Goal: Information Seeking & Learning: Learn about a topic

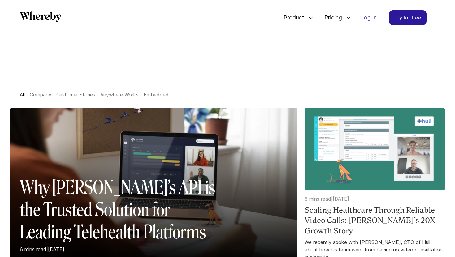
click at [379, 205] on h4 "Scaling Healthcare Through Reliable Video Calls: [PERSON_NAME]’s 20X Growth Sto…" at bounding box center [374, 220] width 140 height 31
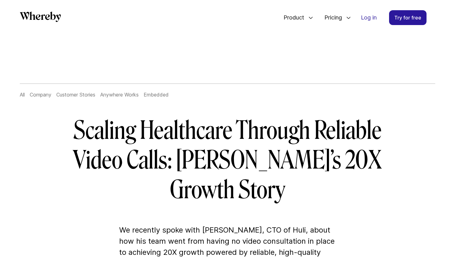
click at [77, 135] on h1 "Scaling Healthcare Through Reliable Video Calls: [PERSON_NAME]’s 20X Growth Sto…" at bounding box center [227, 160] width 356 height 89
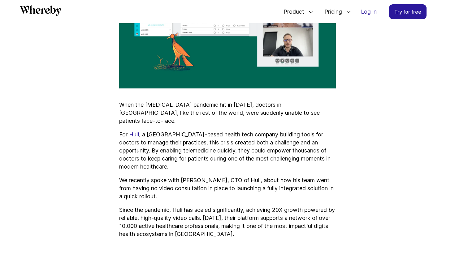
scroll to position [363, 0]
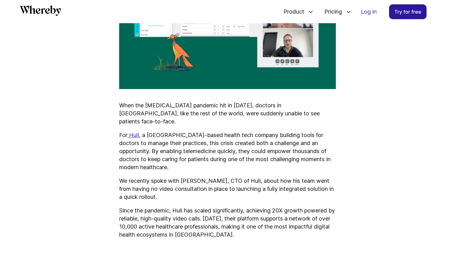
click at [121, 101] on p "When the [MEDICAL_DATA] pandemic hit in [DATE], doctors in [GEOGRAPHIC_DATA], l…" at bounding box center [227, 113] width 217 height 24
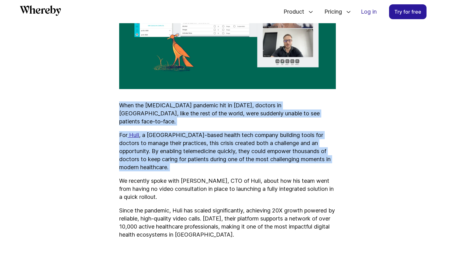
drag, startPoint x: 121, startPoint y: 77, endPoint x: 151, endPoint y: 129, distance: 59.9
copy div "When the [MEDICAL_DATA] pandemic hit in [DATE], doctors in [GEOGRAPHIC_DATA], l…"
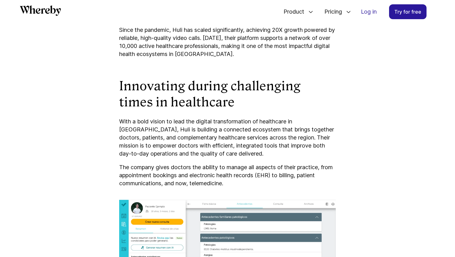
scroll to position [546, 0]
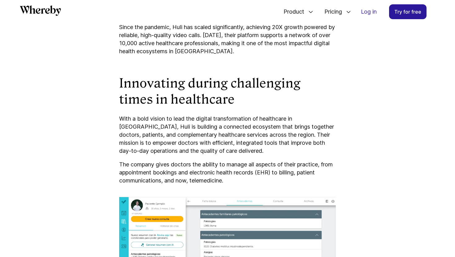
click at [266, 115] on p "With a bold vision to lead the digital transformation of healthcare in [GEOGRAP…" at bounding box center [227, 135] width 217 height 40
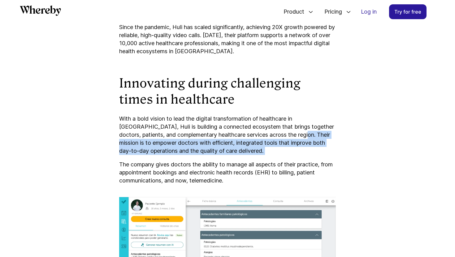
drag, startPoint x: 266, startPoint y: 96, endPoint x: 261, endPoint y: 111, distance: 15.8
click at [261, 115] on p "With a bold vision to lead the digital transformation of healthcare in [GEOGRAP…" at bounding box center [227, 135] width 217 height 40
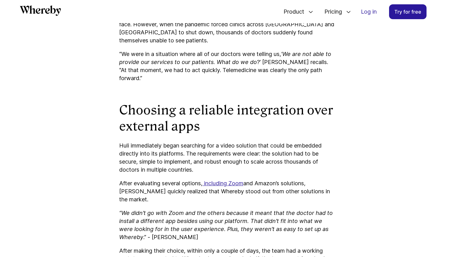
scroll to position [865, 0]
click at [119, 141] on p "Huli immediately began searching for a video solution that could be embedded di…" at bounding box center [227, 157] width 217 height 32
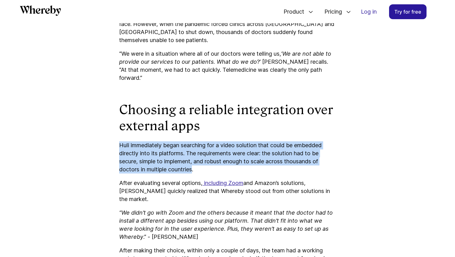
drag, startPoint x: 119, startPoint y: 100, endPoint x: 187, endPoint y: 122, distance: 70.7
click at [187, 141] on p "Huli immediately began searching for a video solution that could be embedded di…" at bounding box center [227, 157] width 217 height 32
copy p "Huli immediately began searching for a video solution that could be embedded di…"
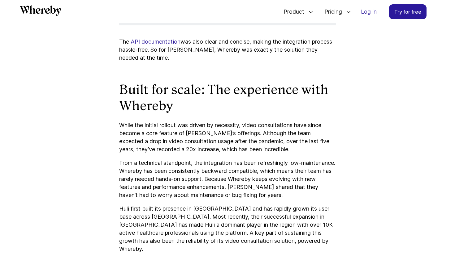
scroll to position [1305, 0]
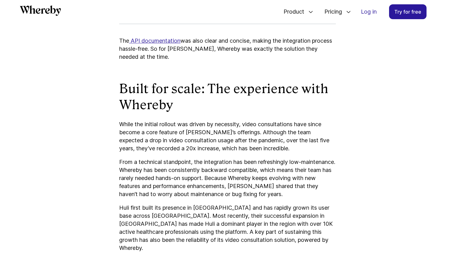
click at [230, 120] on p "While the initial rollout was driven by necessity, video consultations have sin…" at bounding box center [227, 136] width 217 height 32
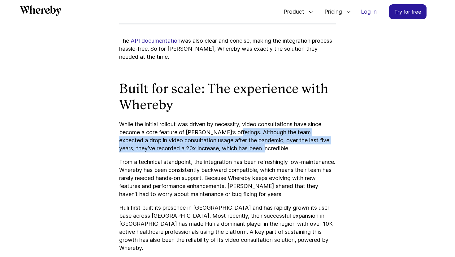
drag, startPoint x: 230, startPoint y: 79, endPoint x: 247, endPoint y: 92, distance: 21.7
click at [247, 120] on p "While the initial rollout was driven by necessity, video consultations have sin…" at bounding box center [227, 136] width 217 height 32
copy p "Although the team expected a drop in video consultation usage after the pandemi…"
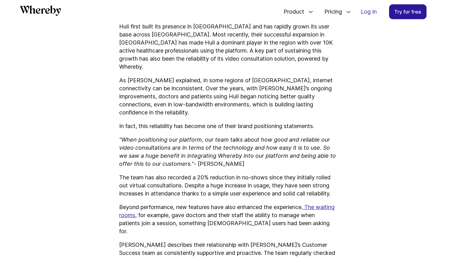
scroll to position [1487, 0]
click at [124, 173] on p "The team has also recorded a 20% reduction in no-shows since they initially rol…" at bounding box center [227, 185] width 217 height 24
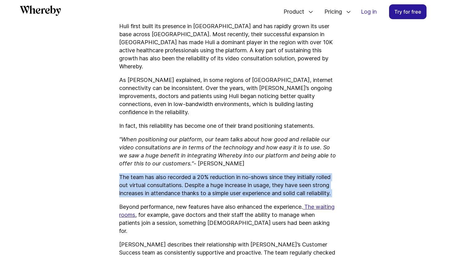
drag, startPoint x: 124, startPoint y: 111, endPoint x: 155, endPoint y: 129, distance: 35.9
click at [155, 173] on p "The team has also recorded a 20% reduction in no-shows since they initially rol…" at bounding box center [227, 185] width 217 height 24
copy p "The team has also recorded a 20% reduction in no-shows since they initially rol…"
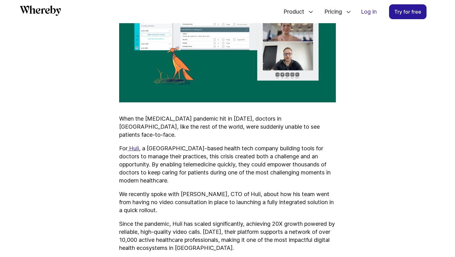
scroll to position [349, 0]
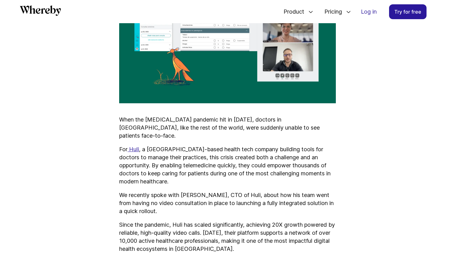
click at [147, 145] on p "For Huli , a [GEOGRAPHIC_DATA]-based health tech company building tools for doc…" at bounding box center [227, 165] width 217 height 40
click at [144, 145] on p "For Huli , a [GEOGRAPHIC_DATA]-based health tech company building tools for doc…" at bounding box center [227, 165] width 217 height 40
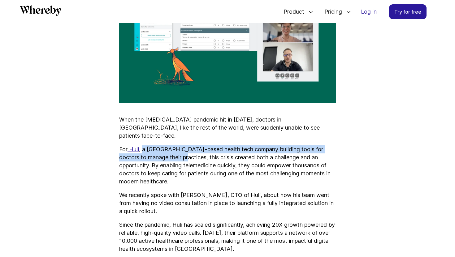
drag, startPoint x: 144, startPoint y: 111, endPoint x: 173, endPoint y: 118, distance: 29.9
click at [173, 145] on p "For Huli , a [GEOGRAPHIC_DATA]-based health tech company building tools for doc…" at bounding box center [227, 165] width 217 height 40
copy p "a [GEOGRAPHIC_DATA]-based health tech company building tools for doctors to man…"
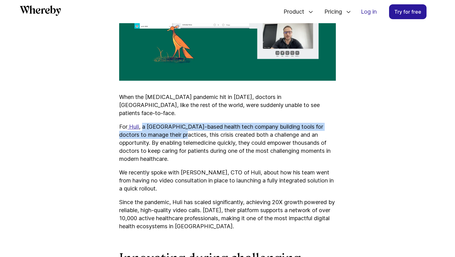
scroll to position [373, 0]
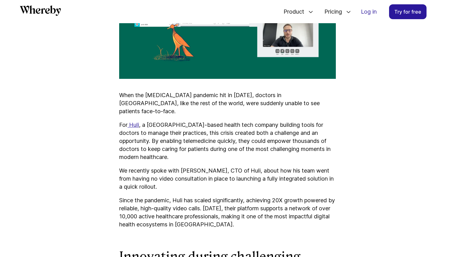
click at [234, 196] on p "Since the pandemic, Huli has scaled significantly, achieving 20X growth powered…" at bounding box center [227, 212] width 217 height 32
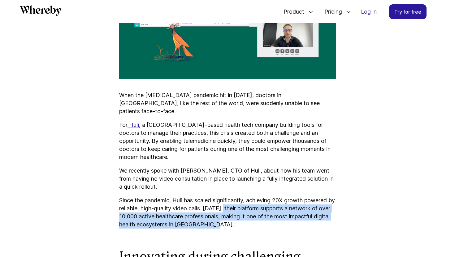
drag, startPoint x: 234, startPoint y: 170, endPoint x: 230, endPoint y: 184, distance: 14.5
click at [230, 196] on p "Since the pandemic, Huli has scaled significantly, achieving 20X growth powered…" at bounding box center [227, 212] width 217 height 32
copy p "their platform supports a network of over 10,000 active healthcare professional…"
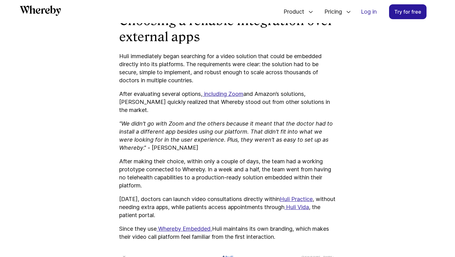
scroll to position [955, 0]
click at [210, 157] on p "After making their choice, within only a couple of days, the team had a working…" at bounding box center [227, 173] width 217 height 32
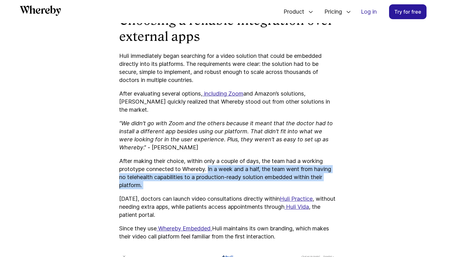
drag, startPoint x: 210, startPoint y: 117, endPoint x: 200, endPoint y: 130, distance: 17.0
click at [200, 157] on p "After making their choice, within only a couple of days, the team had a working…" at bounding box center [227, 173] width 217 height 32
copy p "In a week and a half, the team went from having no telehealth capabilities to a…"
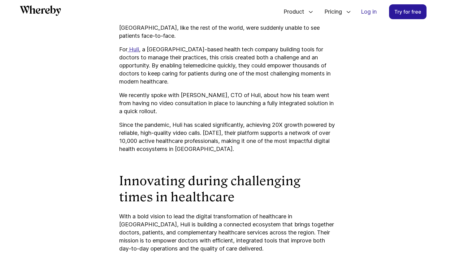
scroll to position [446, 0]
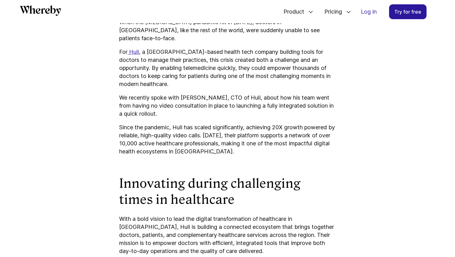
click at [120, 123] on p "Since the pandemic, Huli has scaled significantly, achieving 20X growth powered…" at bounding box center [227, 139] width 217 height 32
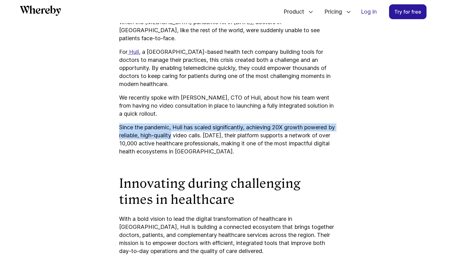
drag, startPoint x: 120, startPoint y: 88, endPoint x: 166, endPoint y: 94, distance: 46.2
click at [166, 123] on p "Since the pandemic, Huli has scaled significantly, achieving 20X growth powered…" at bounding box center [227, 139] width 217 height 32
click at [126, 123] on p "Since the pandemic, Huli has scaled significantly, achieving 20X growth powered…" at bounding box center [227, 139] width 217 height 32
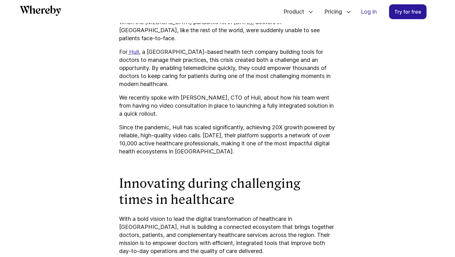
click at [123, 123] on p "Since the pandemic, Huli has scaled significantly, achieving 20X growth powered…" at bounding box center [227, 139] width 217 height 32
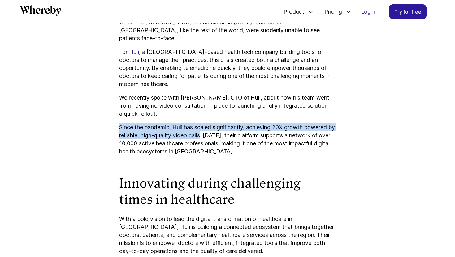
drag, startPoint x: 123, startPoint y: 90, endPoint x: 201, endPoint y: 99, distance: 78.8
click at [201, 123] on p "Since the pandemic, Huli has scaled significantly, achieving 20X growth powered…" at bounding box center [227, 139] width 217 height 32
copy p "Since the pandemic, Huli has scaled significantly, achieving 20X growth powered…"
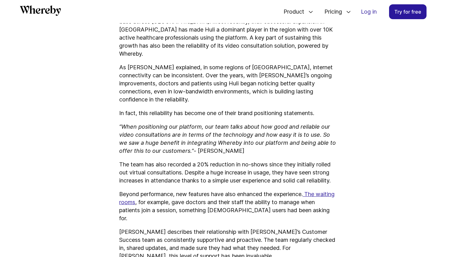
scroll to position [1500, 0]
